Goal: Information Seeking & Learning: Learn about a topic

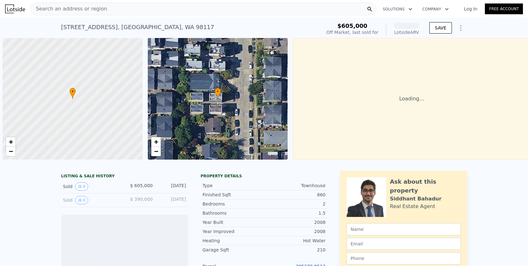
scroll to position [0, 3]
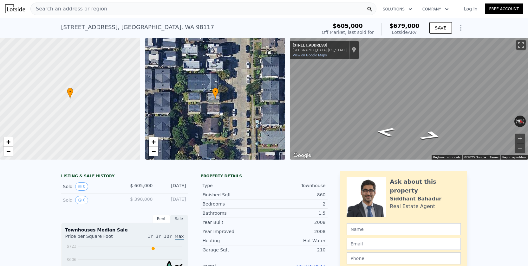
click at [75, 6] on span "Search an address or region" at bounding box center [69, 9] width 76 height 8
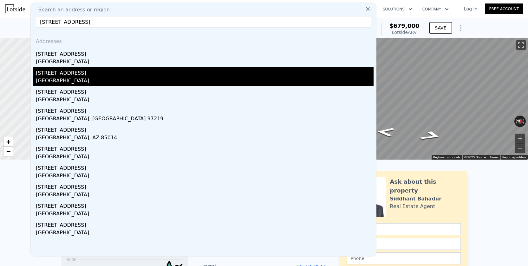
type input "[STREET_ADDRESS]"
click at [66, 79] on div "[GEOGRAPHIC_DATA]" at bounding box center [205, 81] width 338 height 9
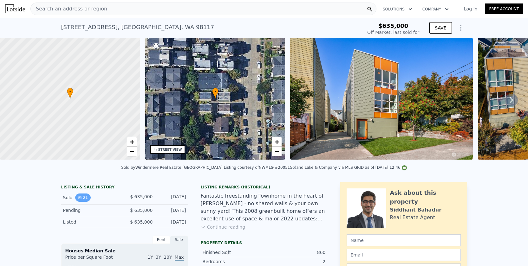
click at [84, 199] on button "21" at bounding box center [83, 198] width 16 height 8
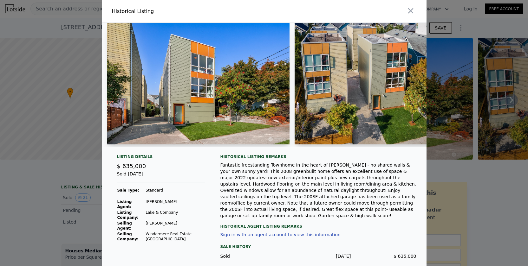
click at [325, 94] on img at bounding box center [385, 84] width 183 height 122
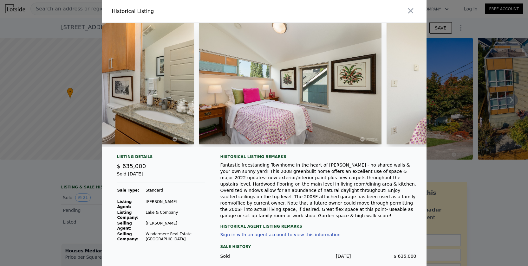
scroll to position [0, 2548]
